Goal: Information Seeking & Learning: Understand process/instructions

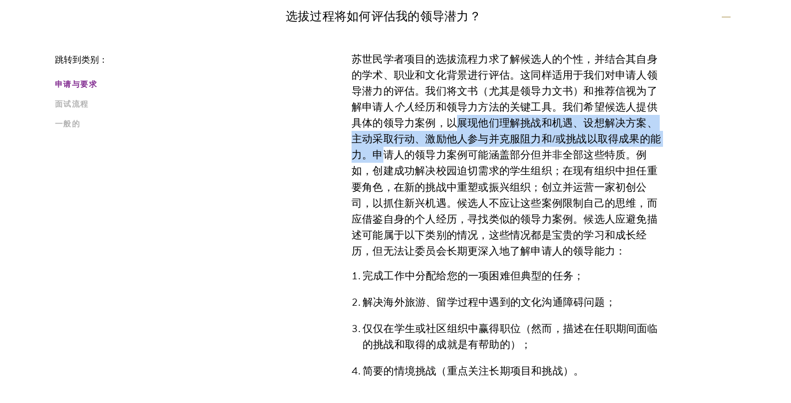
click at [700, 134] on div "苏世民学者项目的选拔流程力求了解候选人的个性，并结合其自身的学术、职业和文化背景进行评估。这同样适用于我们对申请人领导潜力的评估。我们将文书（尤其是领导力文书…" at bounding box center [508, 332] width 445 height 595
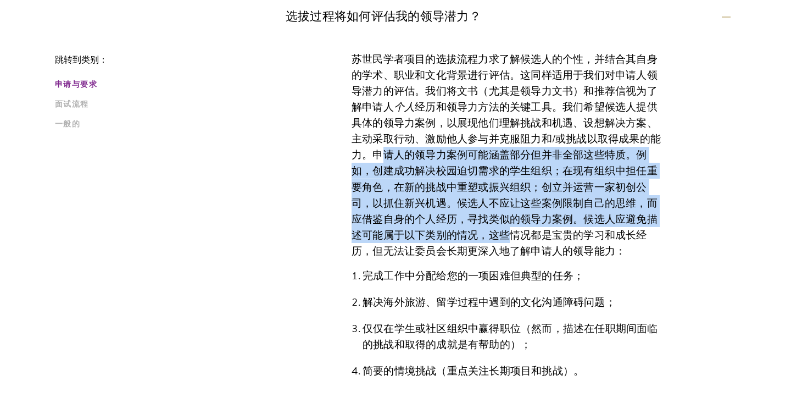
drag, startPoint x: 375, startPoint y: 158, endPoint x: 494, endPoint y: 228, distance: 137.2
click at [494, 228] on font "经历和领导力方法的关键工具。我们希望候选人提供具体的领导力案例，以展现他们理解挑战和机遇、设想解决方案、主动采取行动、激励他人参与并克服阻力和/或挑战以取得成…" at bounding box center [506, 179] width 309 height 160
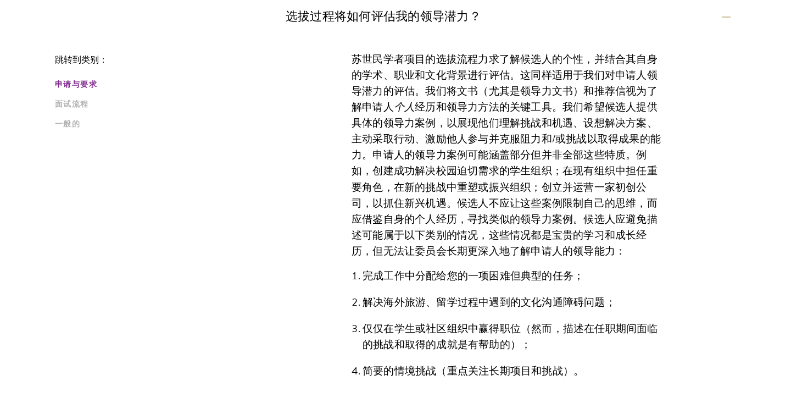
click at [670, 206] on div "苏世民学者项目的选拔流程力求了解候选人的个性，并结合其自身的学术、职业和文化背景进行评估。这同样适用于我们对申请人领导潜力的评估。我们将文书（尤其是领导力文书…" at bounding box center [508, 221] width 379 height 372
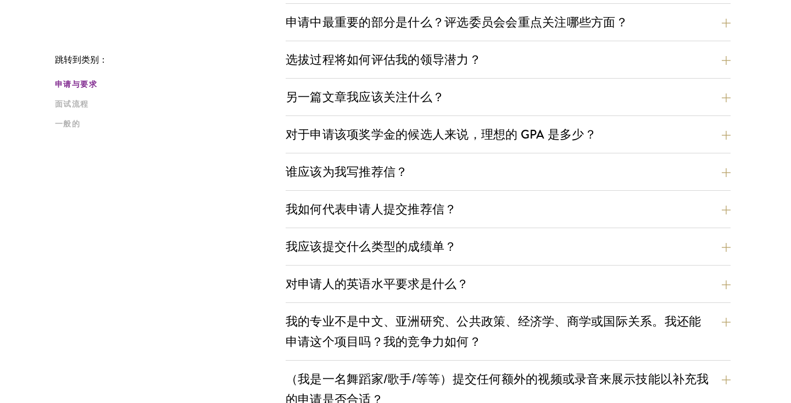
scroll to position [589, 0]
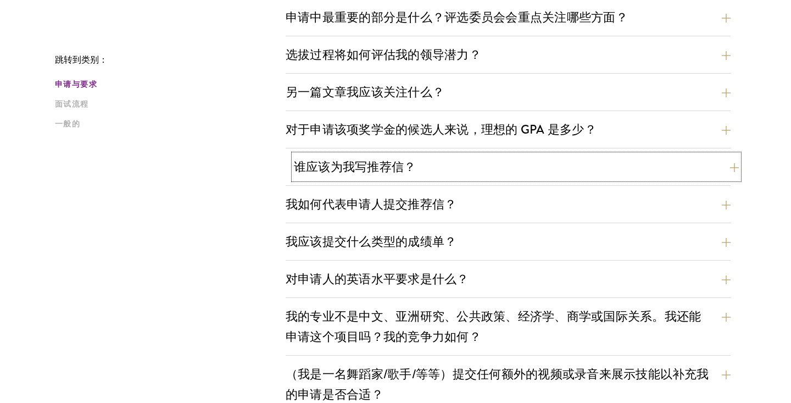
click at [549, 168] on button "谁应该为我写推荐信？" at bounding box center [516, 166] width 445 height 25
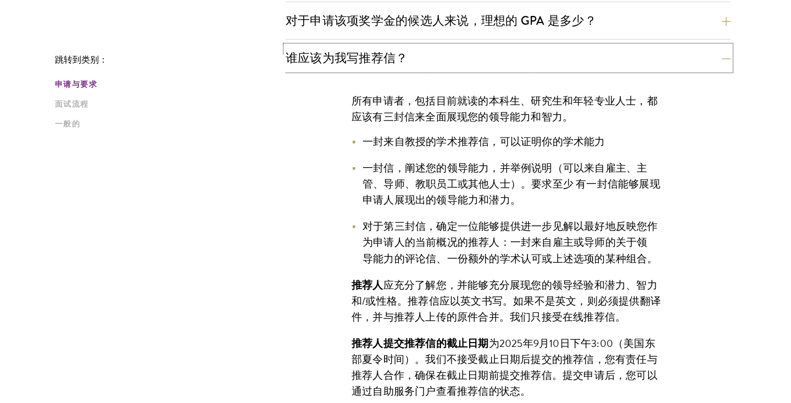
scroll to position [702, 0]
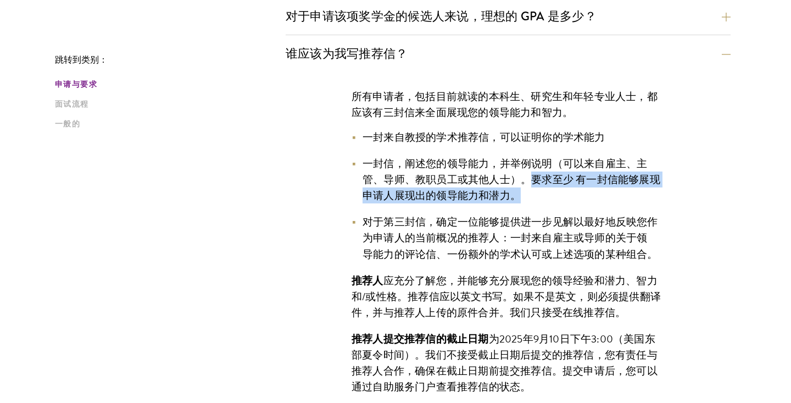
drag, startPoint x: 519, startPoint y: 202, endPoint x: 531, endPoint y: 184, distance: 21.0
click at [531, 184] on li "一封信，阐述您的领导能力，并举例说明（可以来自雇主、主管、导师、教职员工或其他人士）。要求 至少 有 一封信能够展现申请人展现出的领导能力和潜力。" at bounding box center [508, 180] width 313 height 48
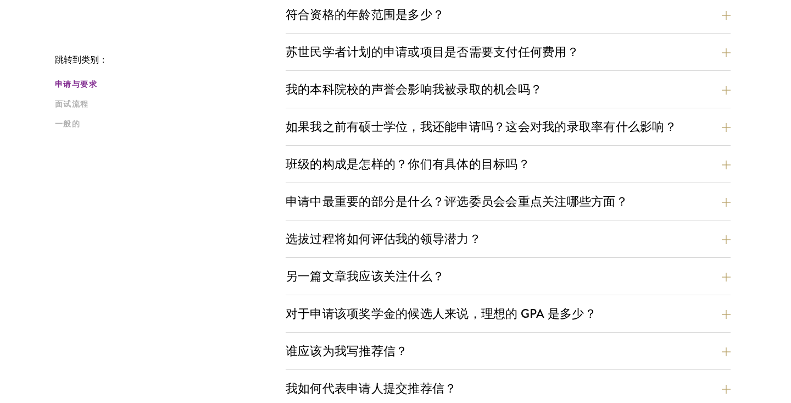
scroll to position [405, 0]
click at [558, 242] on button "选拔过程将如何评估我的领导潜力？" at bounding box center [516, 238] width 445 height 25
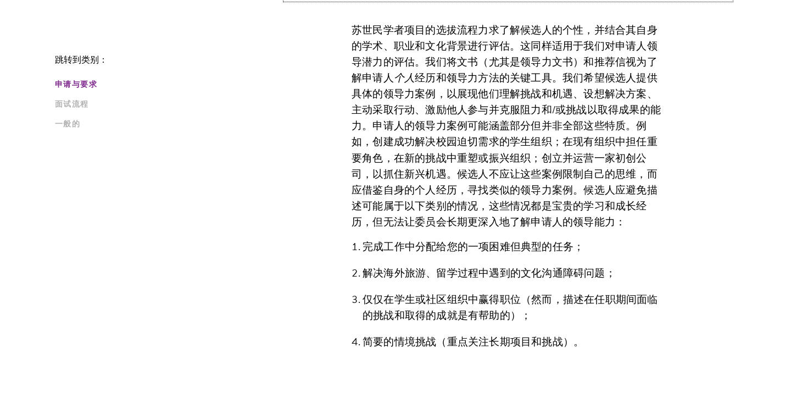
scroll to position [664, 0]
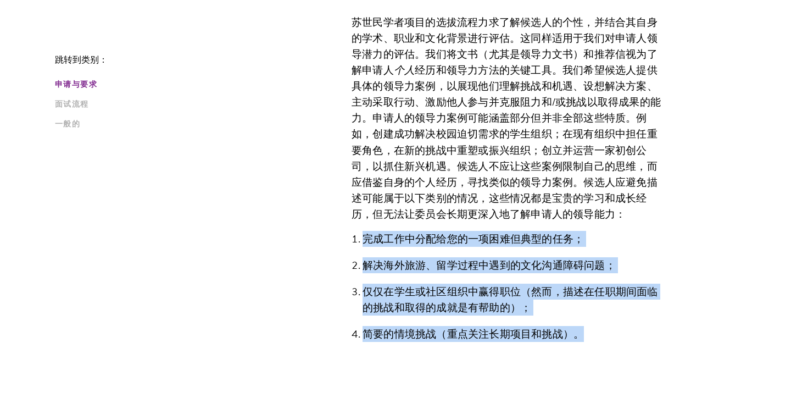
drag, startPoint x: 334, startPoint y: 237, endPoint x: 589, endPoint y: 332, distance: 272.9
click at [589, 332] on div "苏世民学者项目的选拔流程力求了解候选人的个性，并结合其自身的学术、职业和文化背景进行评估。这同样适用于我们对申请人领导潜力的评估。我们将文书（尤其是领导力文书…" at bounding box center [508, 184] width 379 height 372
copy ol "完成工作中分配给您的一项困难但典型的任务； 解决海外旅游、留学过程中遇到的文化沟通障碍问题； 仅仅在学生或社区组织中赢得职位（然而，描述在任职期间面临的挑战和…"
